Goal: Information Seeking & Learning: Learn about a topic

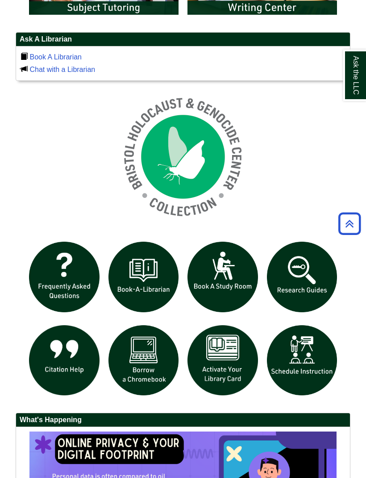
scroll to position [653, 0]
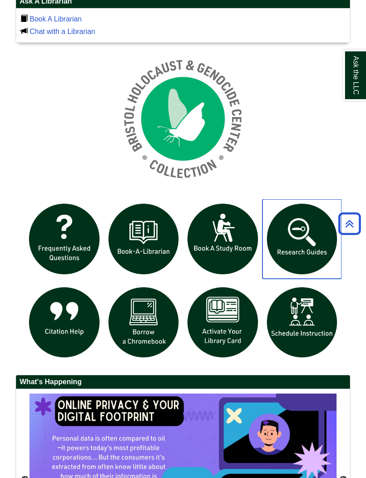
click at [289, 259] on img "slideshow" at bounding box center [301, 238] width 79 height 79
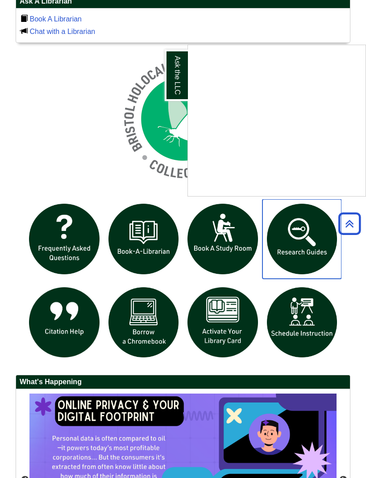
scroll to position [667, 0]
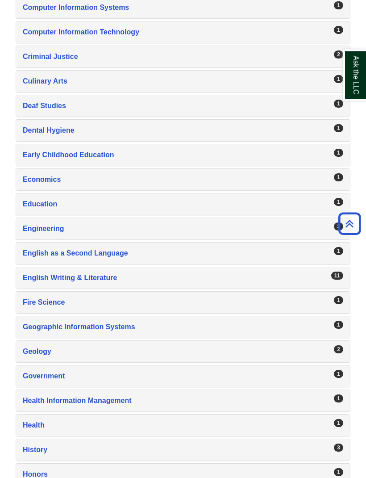
scroll to position [591, 0]
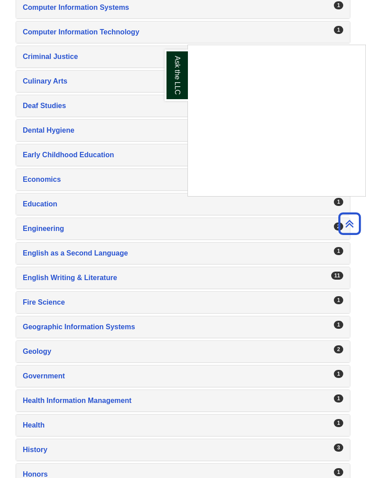
click at [119, 280] on div "Ask the LLC" at bounding box center [183, 239] width 366 height 478
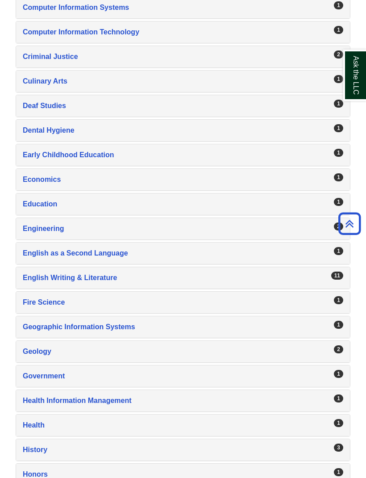
click at [106, 280] on div "English Writing & Literature , 11 guides" at bounding box center [183, 277] width 320 height 12
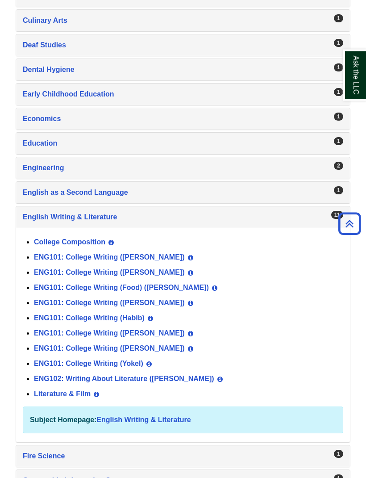
scroll to position [652, 0]
click at [124, 336] on link "ENG101: College Writing (Norris)" at bounding box center [109, 333] width 151 height 8
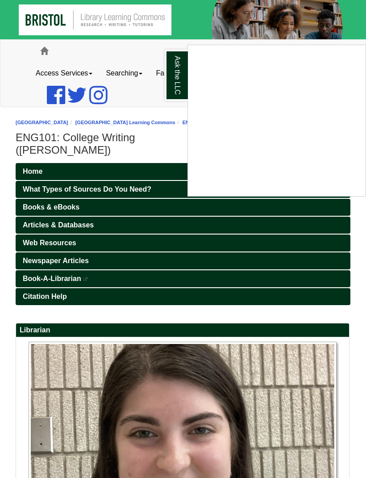
click at [149, 91] on div "Ask the LLC" at bounding box center [183, 239] width 366 height 478
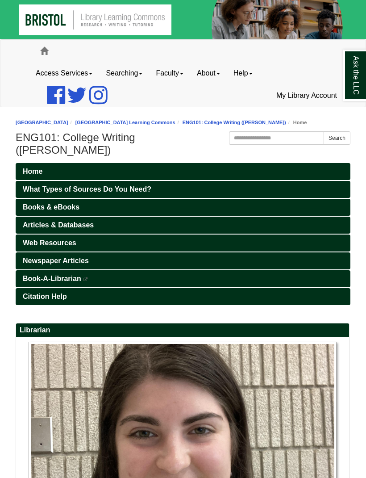
click at [82, 234] on link "Web Resources" at bounding box center [183, 242] width 335 height 17
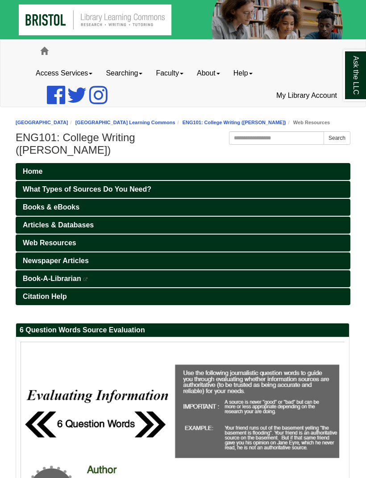
click at [103, 234] on link "Web Resources" at bounding box center [183, 242] width 335 height 17
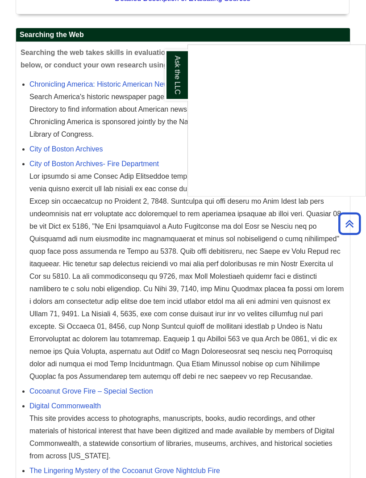
scroll to position [1008, 0]
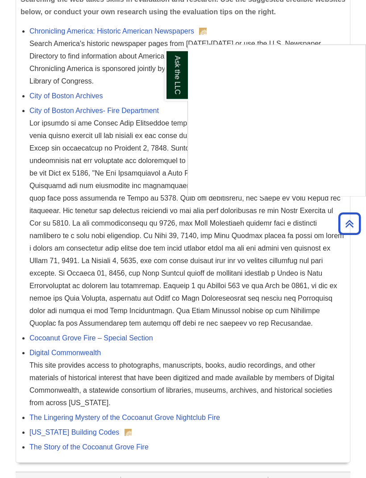
click at [148, 374] on div "Ask the LLC" at bounding box center [183, 239] width 366 height 478
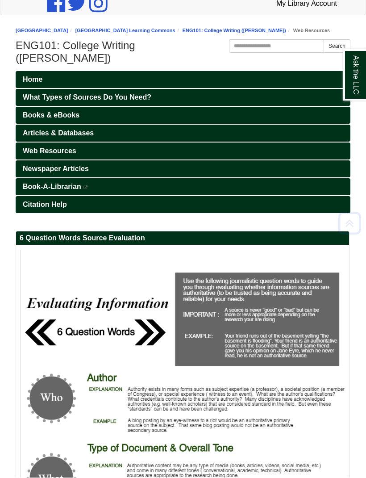
scroll to position [92, 0]
click at [124, 196] on link "Citation Help" at bounding box center [183, 204] width 335 height 17
click at [139, 160] on link "Newspaper Articles" at bounding box center [183, 168] width 335 height 17
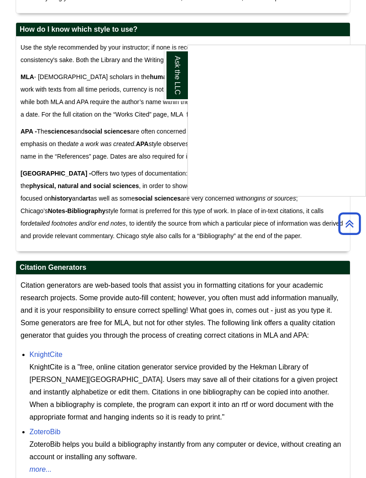
scroll to position [672, 0]
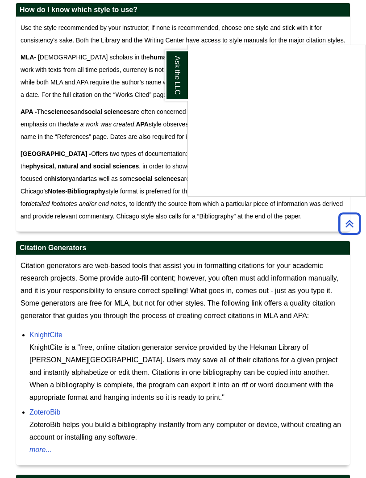
click at [50, 414] on div "Ask the LLC" at bounding box center [183, 239] width 366 height 478
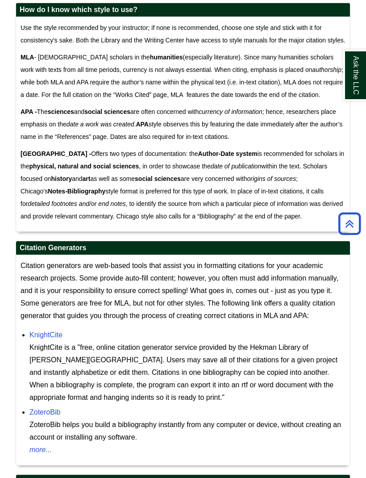
click at [45, 414] on link "ZoteroBib" at bounding box center [44, 412] width 31 height 8
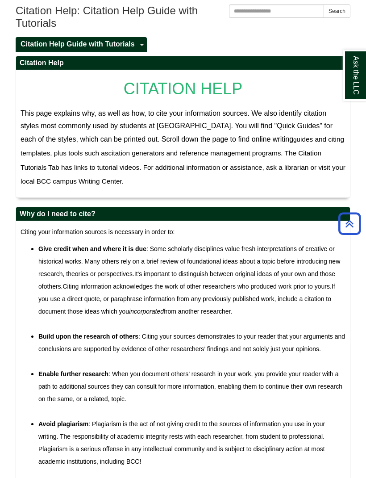
scroll to position [0, 0]
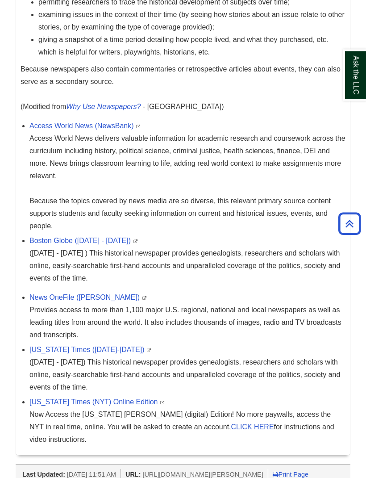
scroll to position [429, 0]
